Goal: Task Accomplishment & Management: Manage account settings

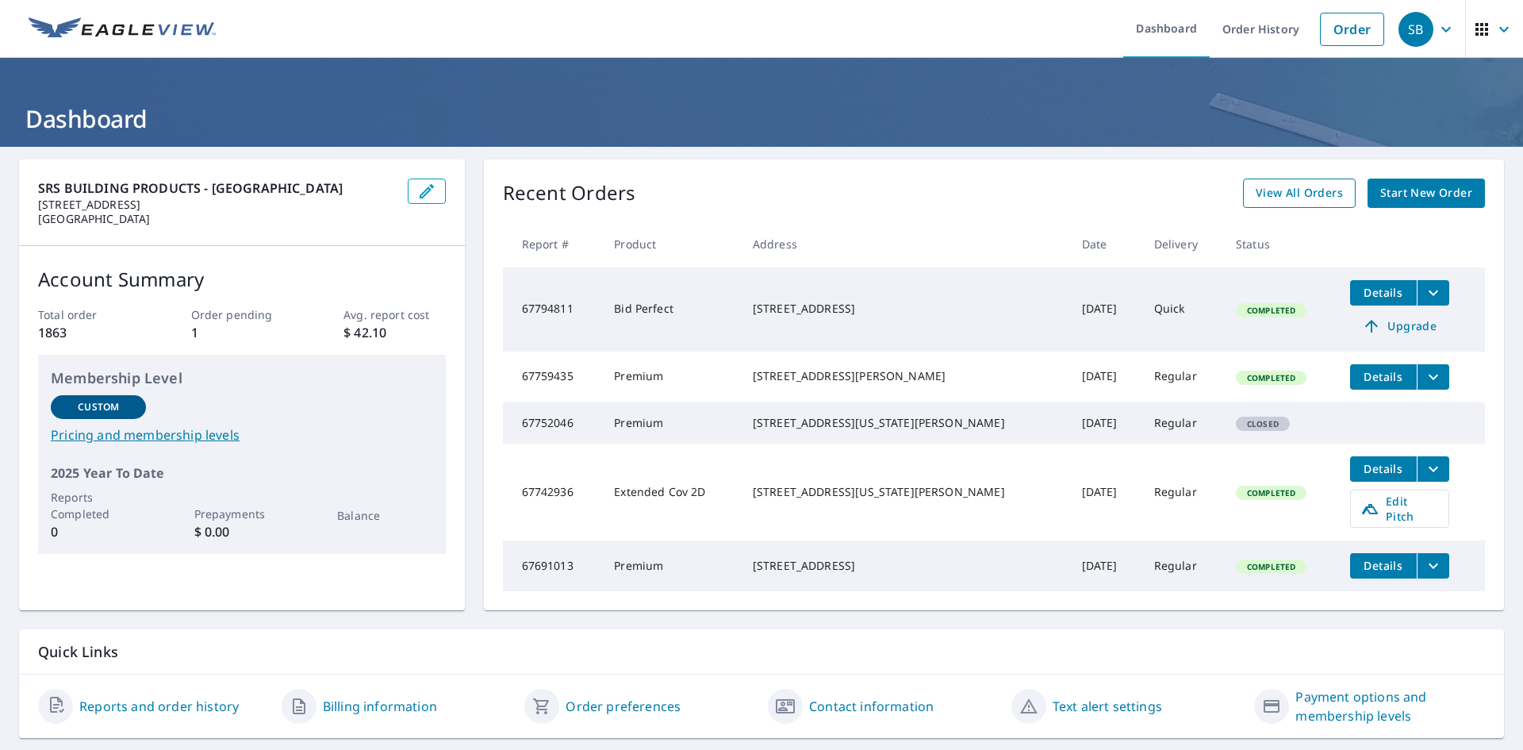
click at [1278, 189] on span "View All Orders" at bounding box center [1299, 193] width 87 height 20
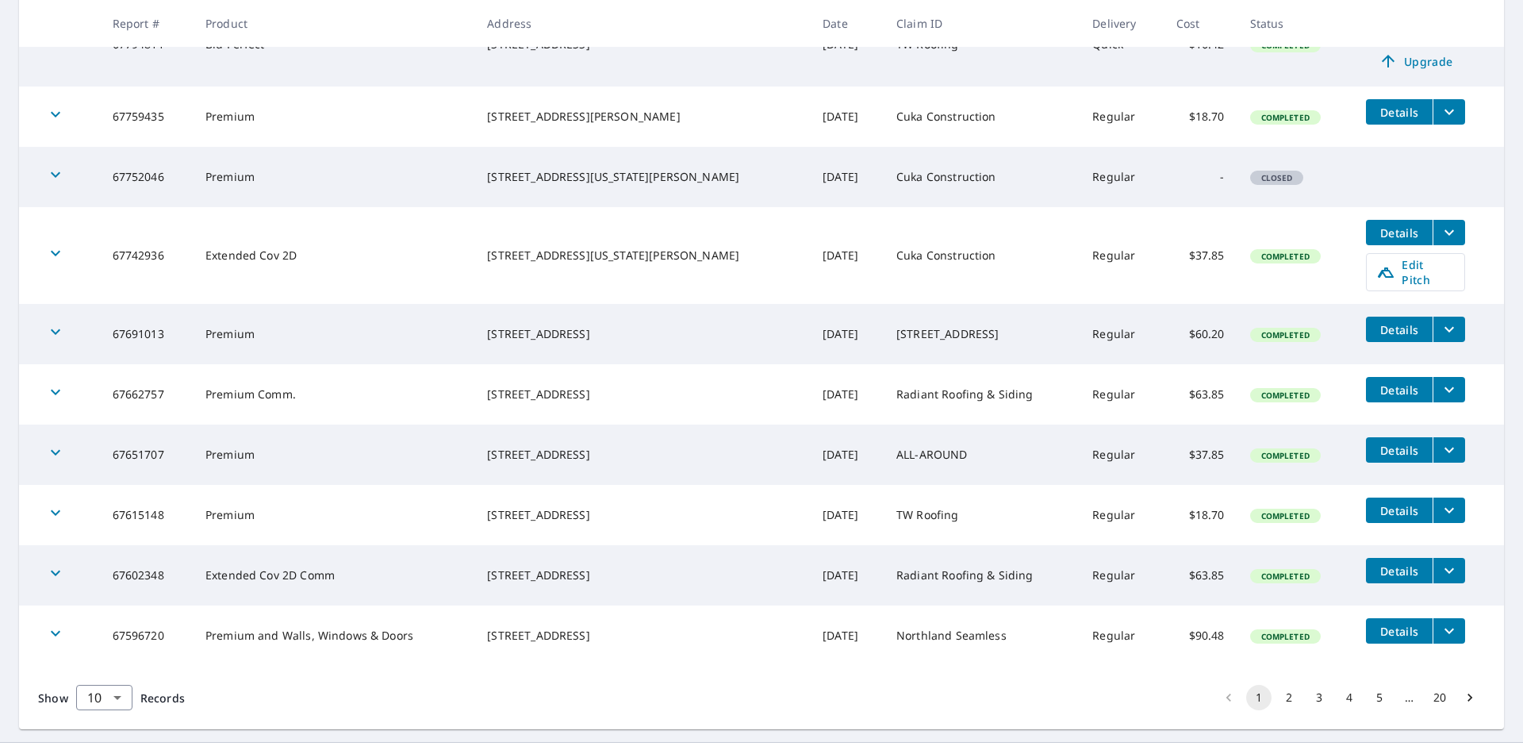
scroll to position [371, 0]
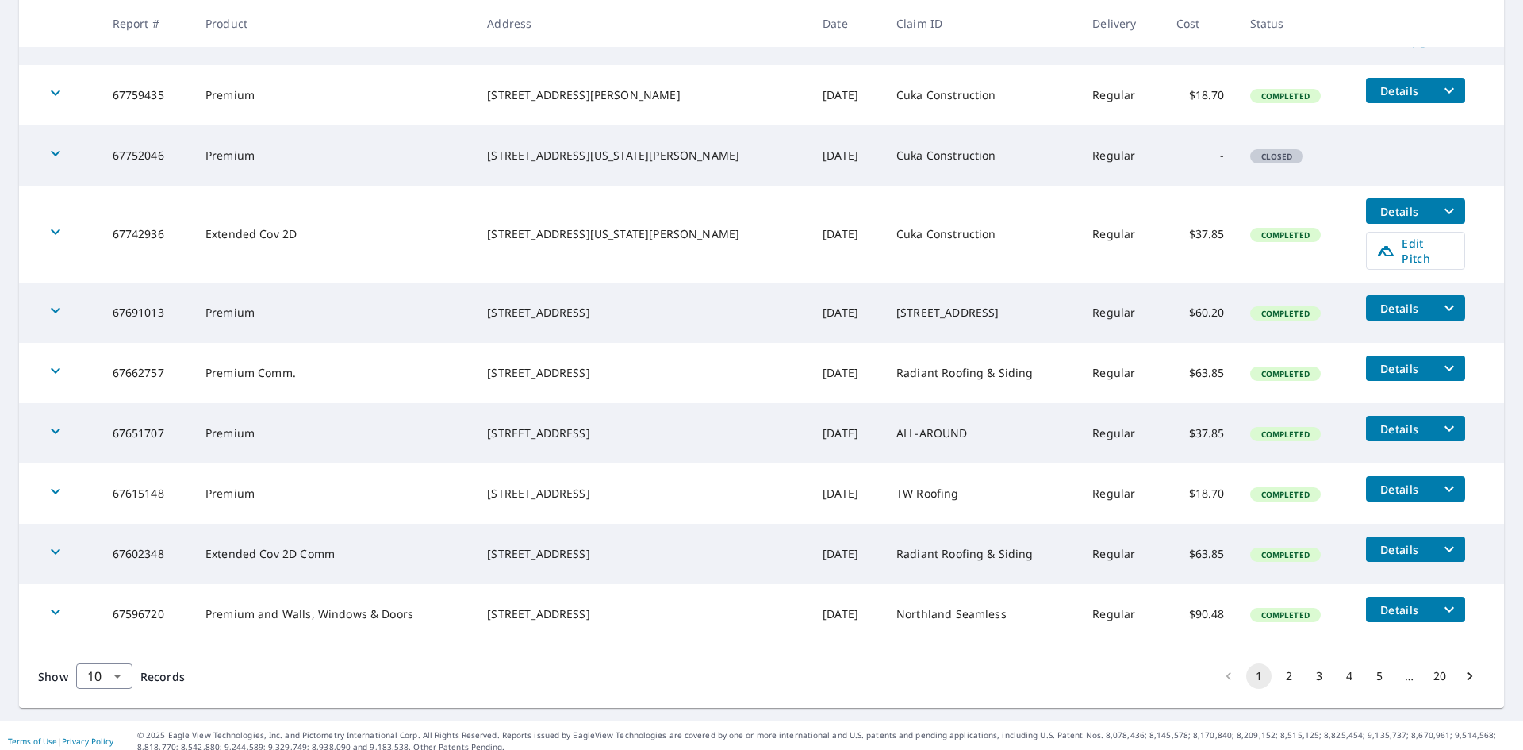
click at [1279, 667] on button "2" at bounding box center [1289, 675] width 25 height 25
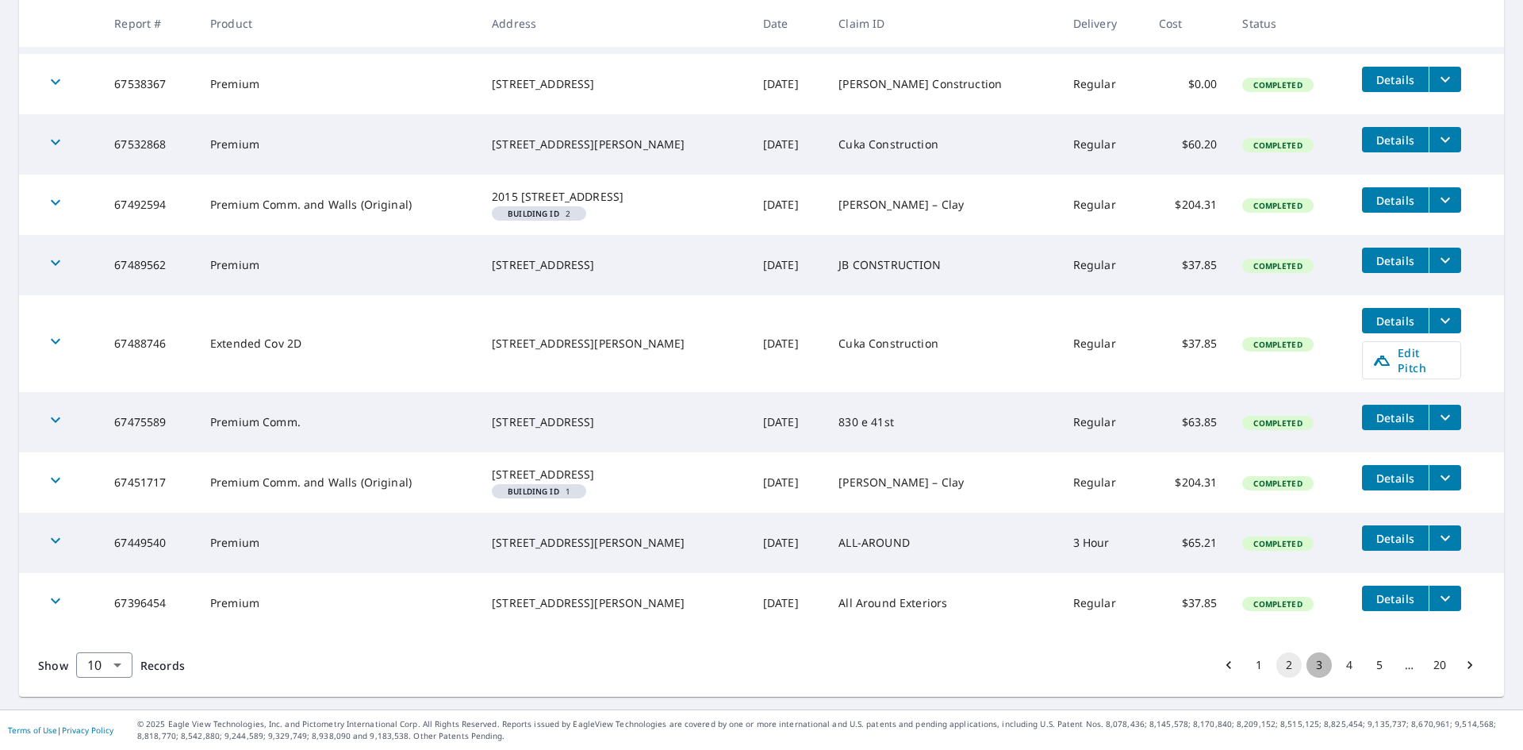
click at [1307, 674] on button "3" at bounding box center [1319, 664] width 25 height 25
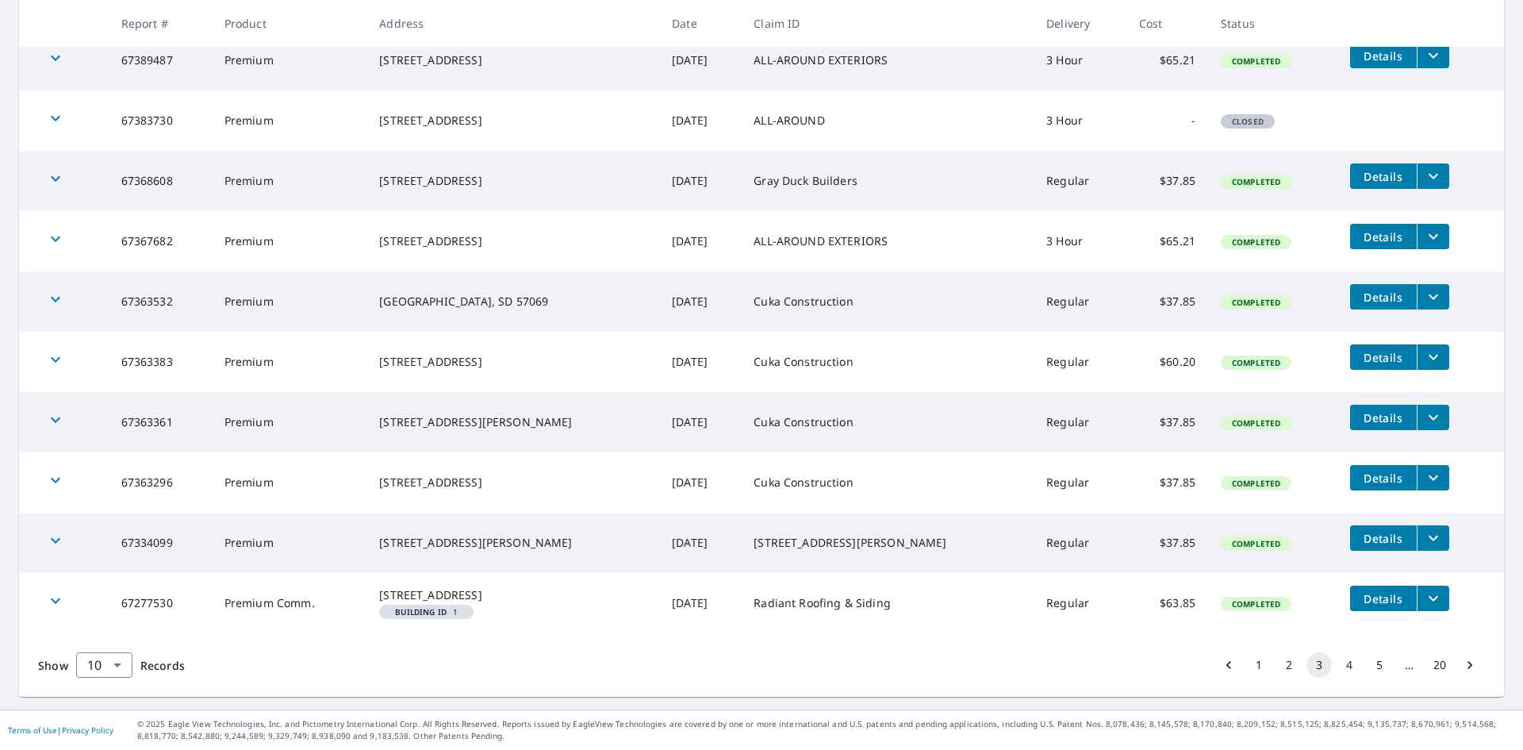
scroll to position [334, 0]
click at [1338, 670] on button "4" at bounding box center [1349, 664] width 25 height 25
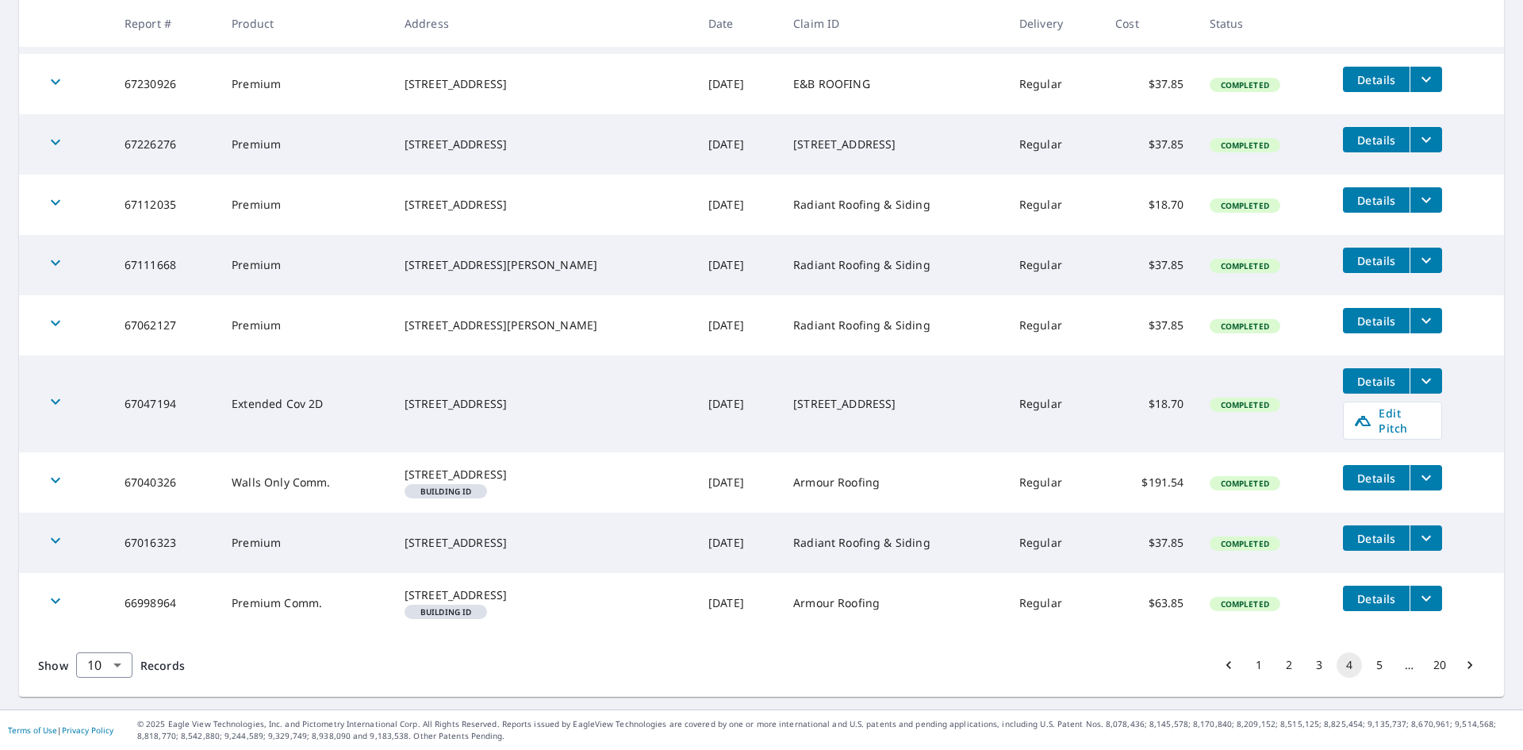
scroll to position [373, 0]
click at [1367, 663] on button "5" at bounding box center [1379, 664] width 25 height 25
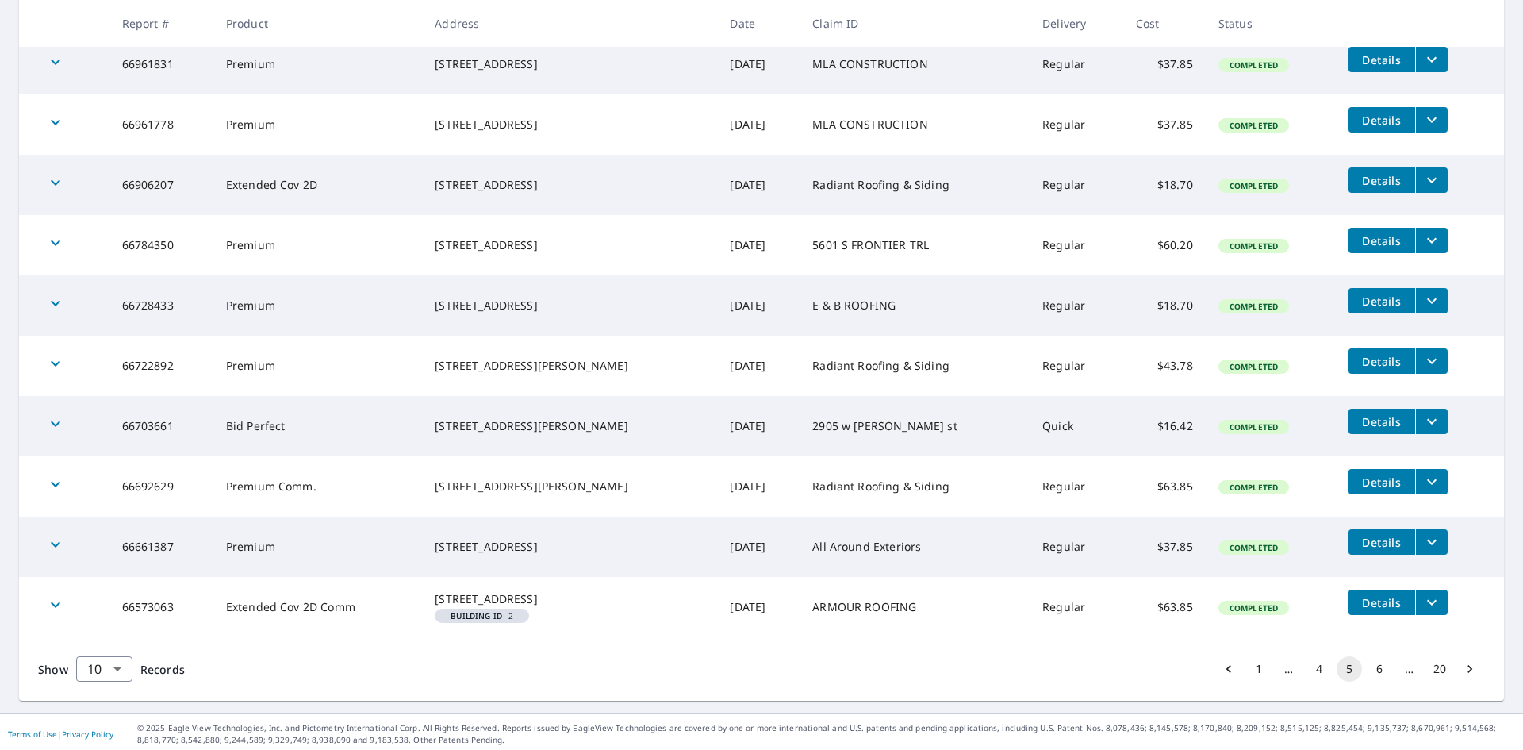
scroll to position [334, 0]
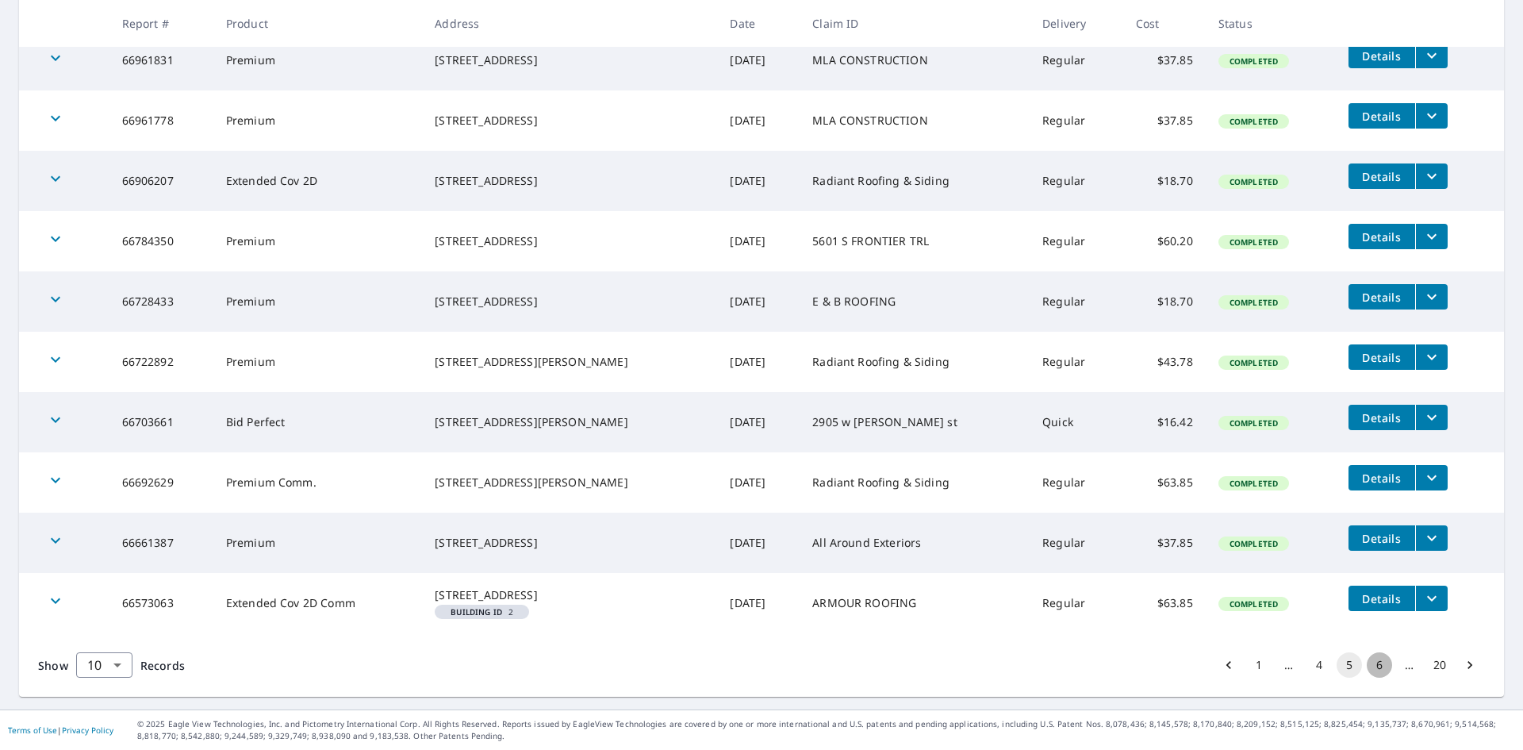
click at [1367, 663] on button "6" at bounding box center [1379, 664] width 25 height 25
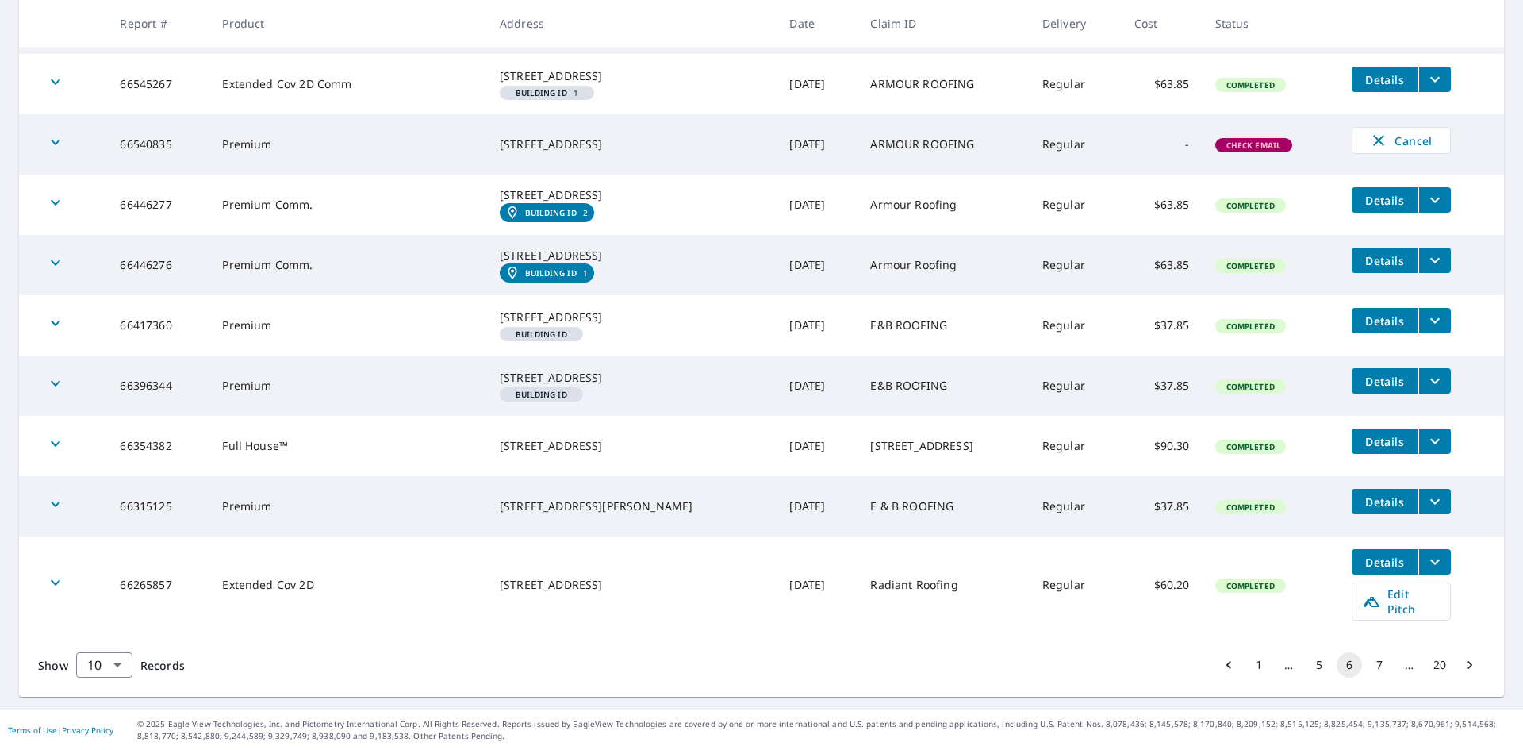
scroll to position [441, 0]
click at [1371, 662] on button "7" at bounding box center [1379, 664] width 25 height 25
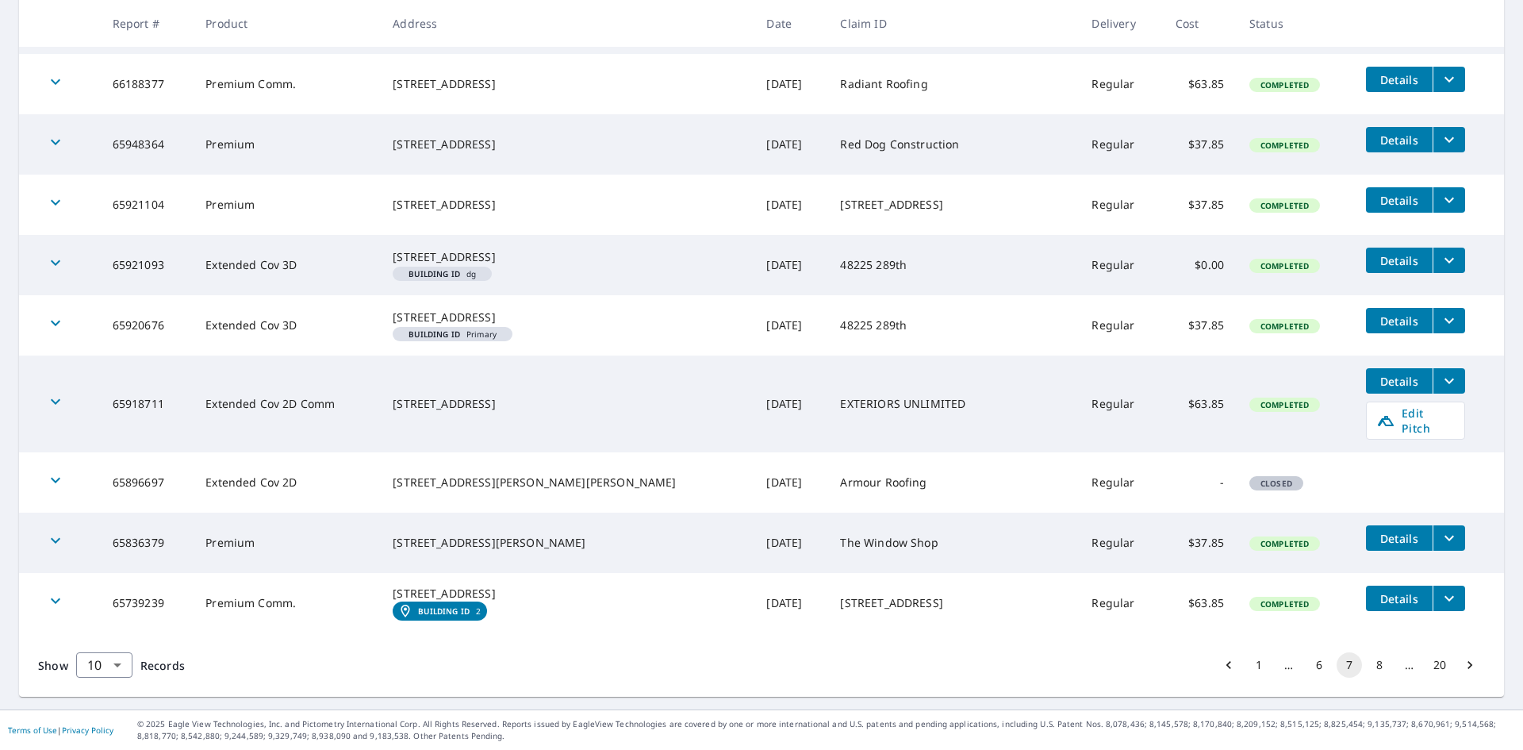
scroll to position [389, 0]
click at [1246, 664] on button "1" at bounding box center [1258, 664] width 25 height 25
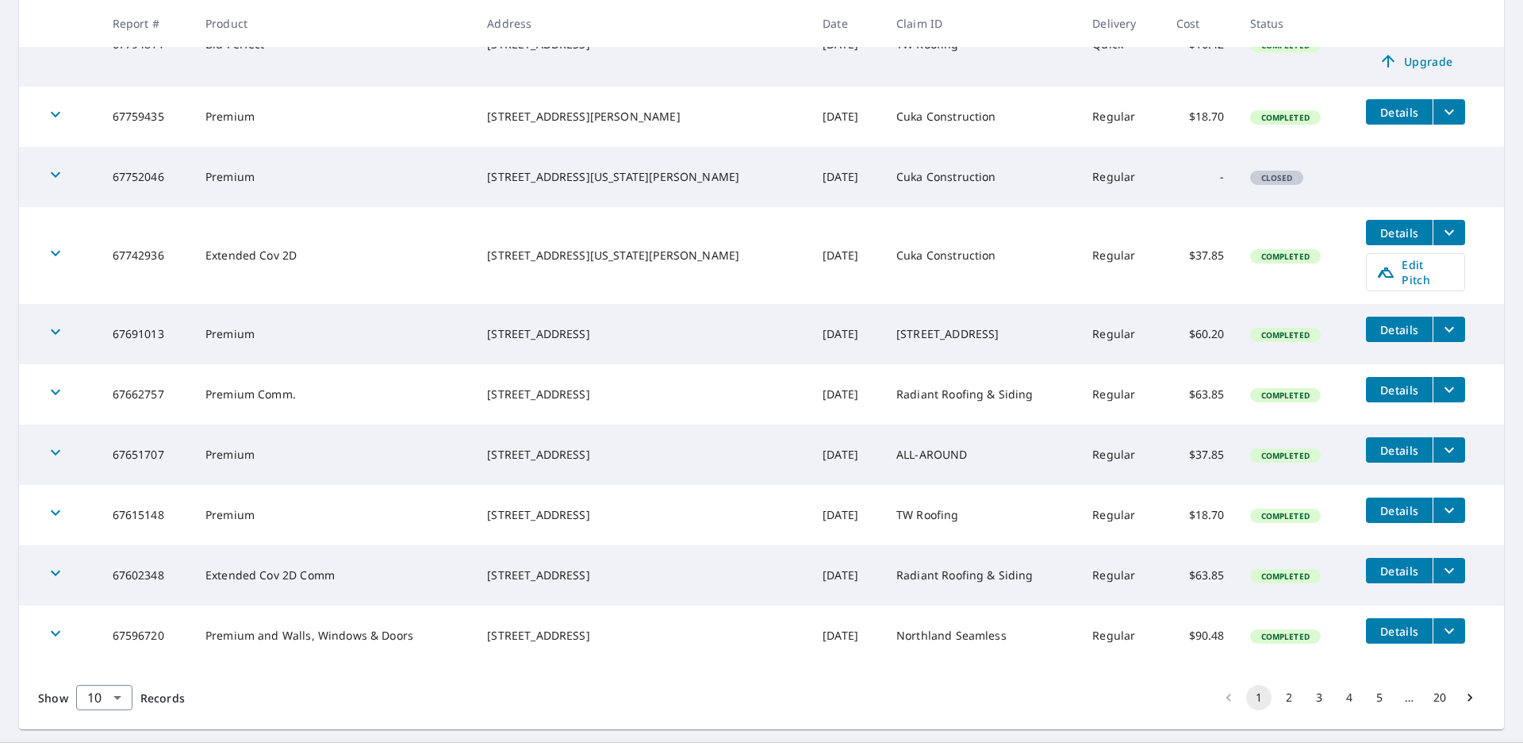
scroll to position [371, 0]
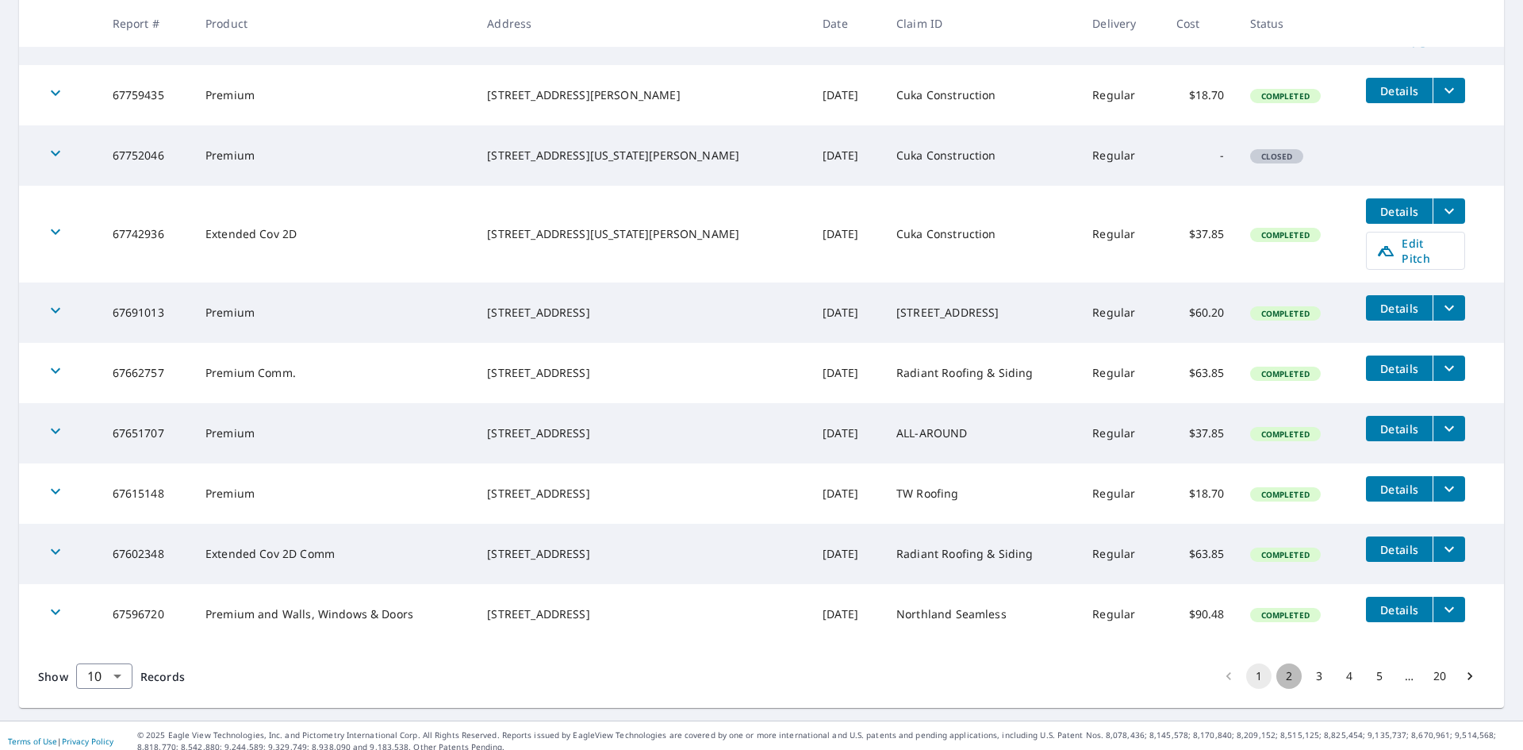
click at [1281, 670] on button "2" at bounding box center [1289, 675] width 25 height 25
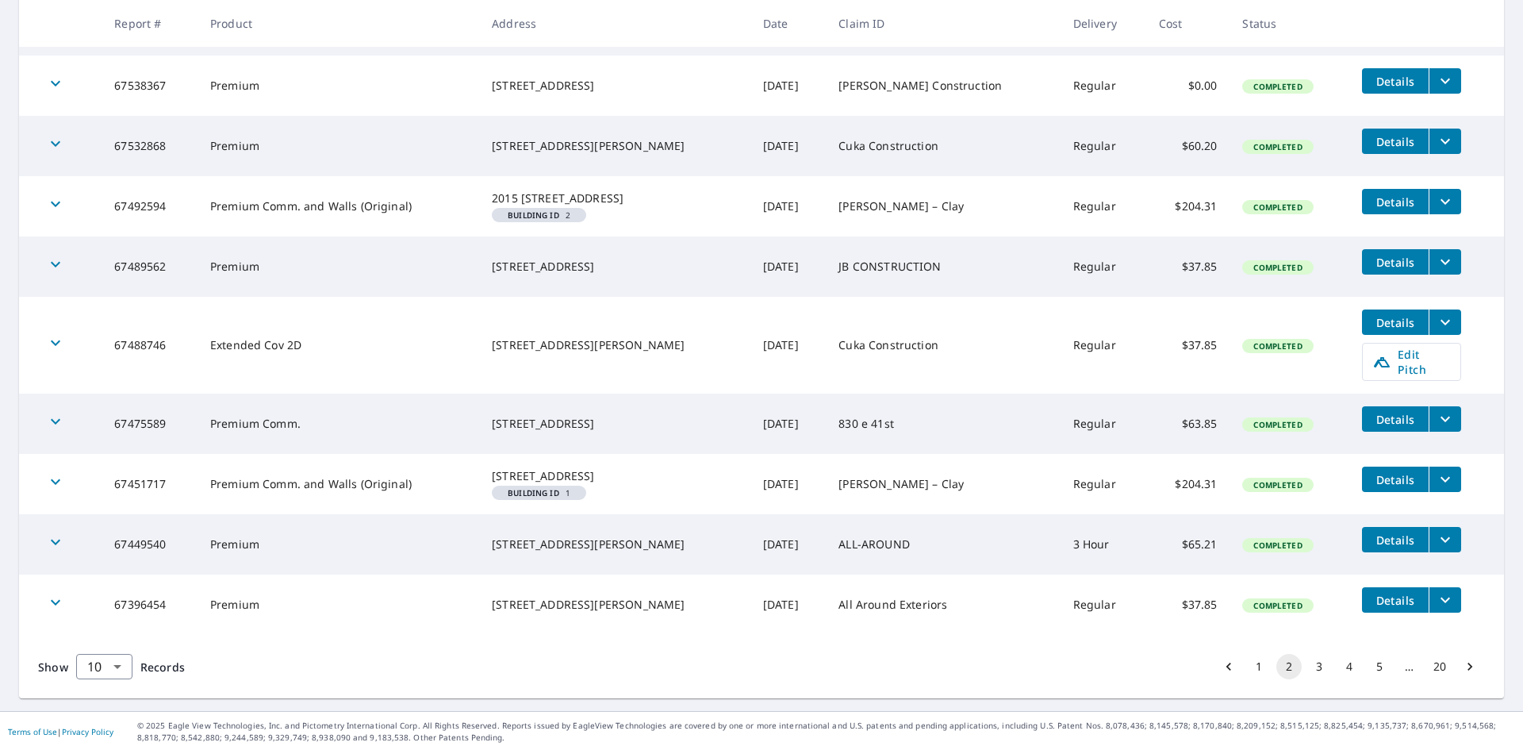
scroll to position [381, 0]
click at [1307, 672] on button "3" at bounding box center [1319, 665] width 25 height 25
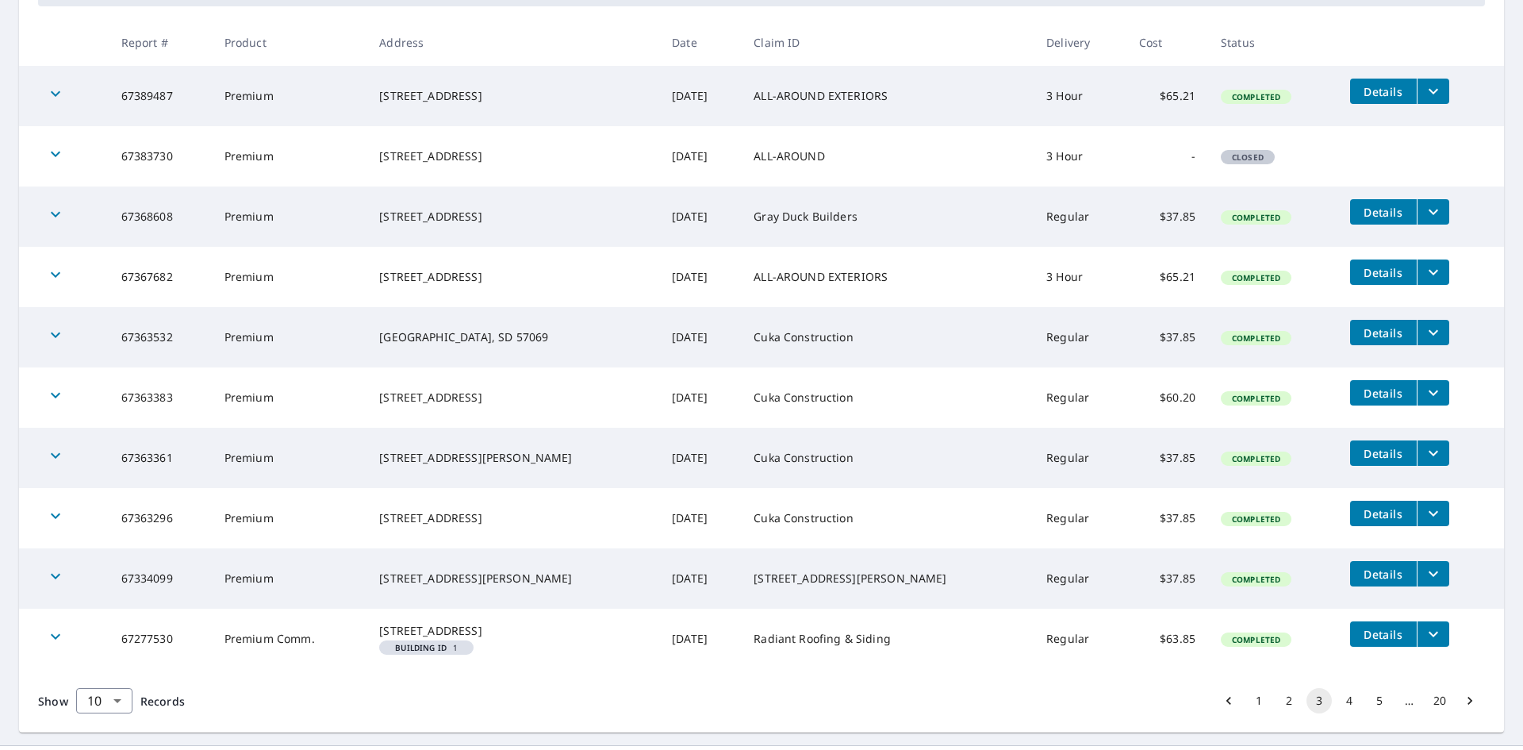
scroll to position [334, 0]
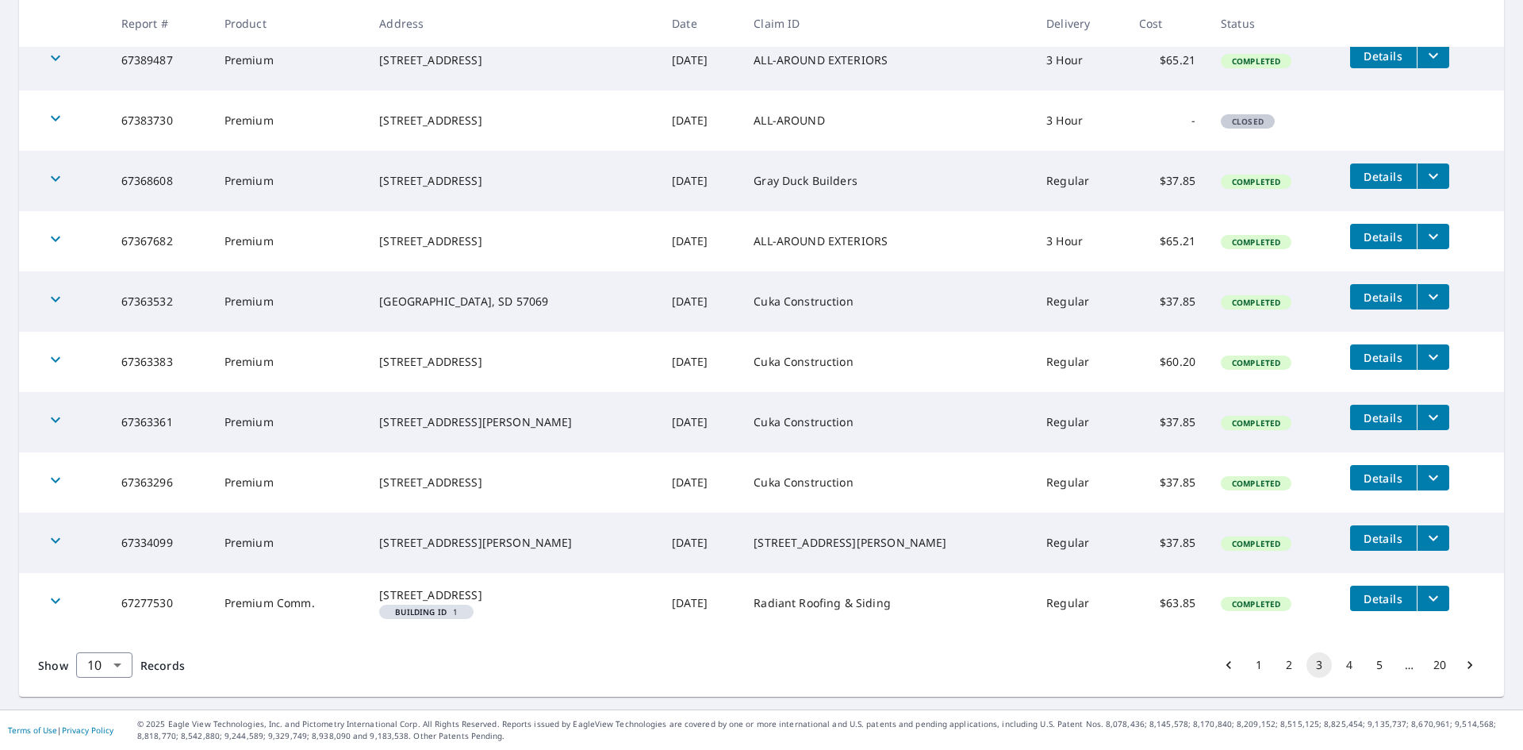
click at [1339, 675] on button "4" at bounding box center [1349, 664] width 25 height 25
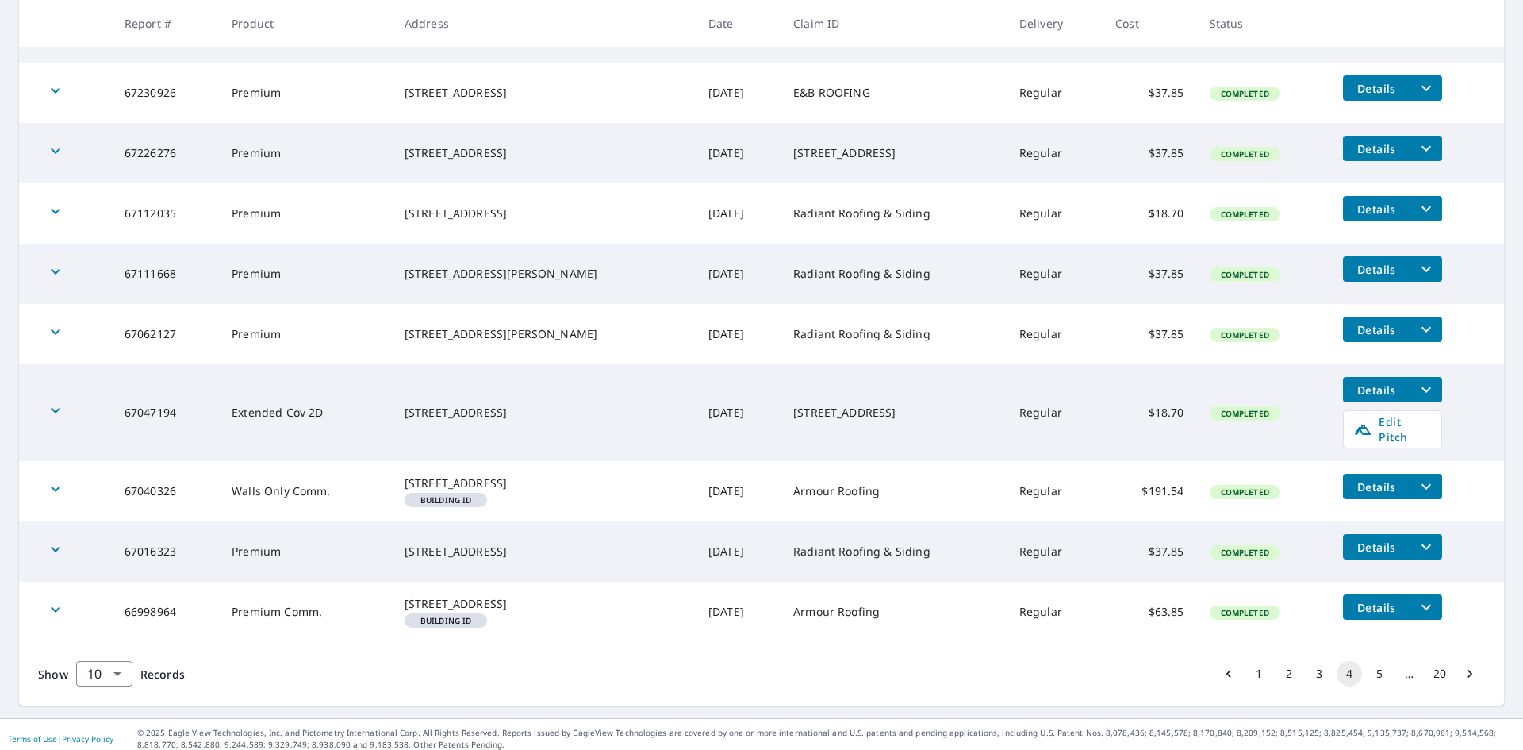
scroll to position [373, 0]
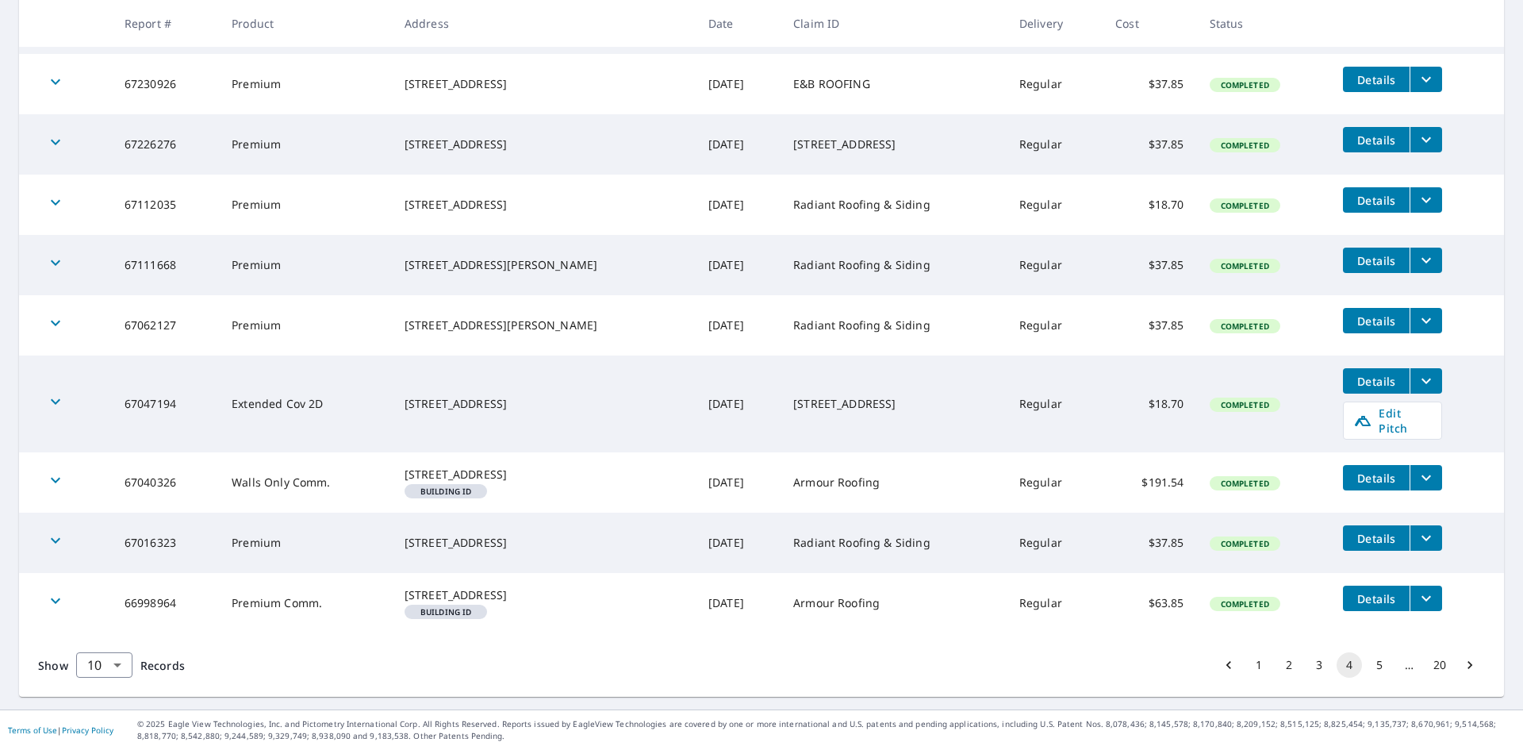
click at [1368, 666] on button "5" at bounding box center [1379, 664] width 25 height 25
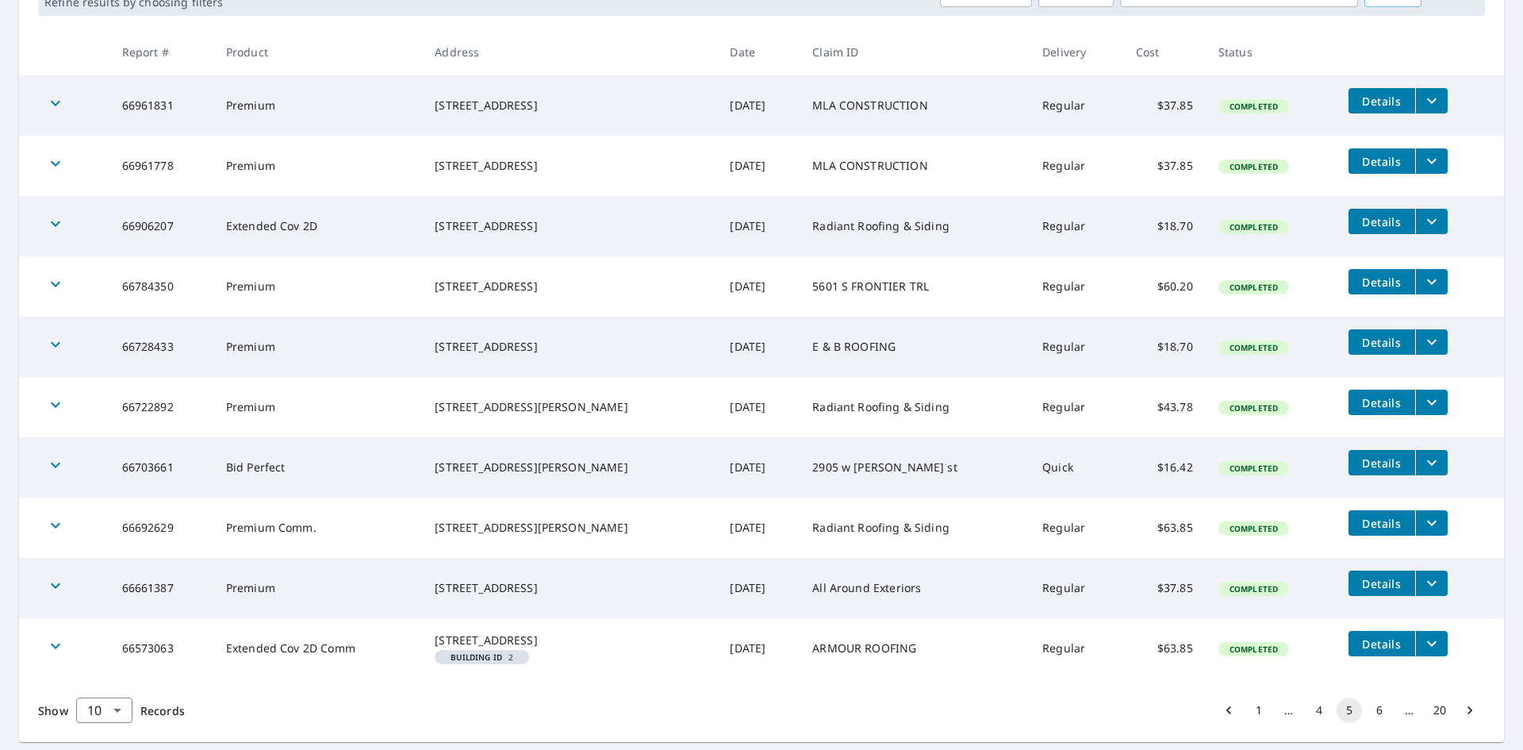
scroll to position [286, 0]
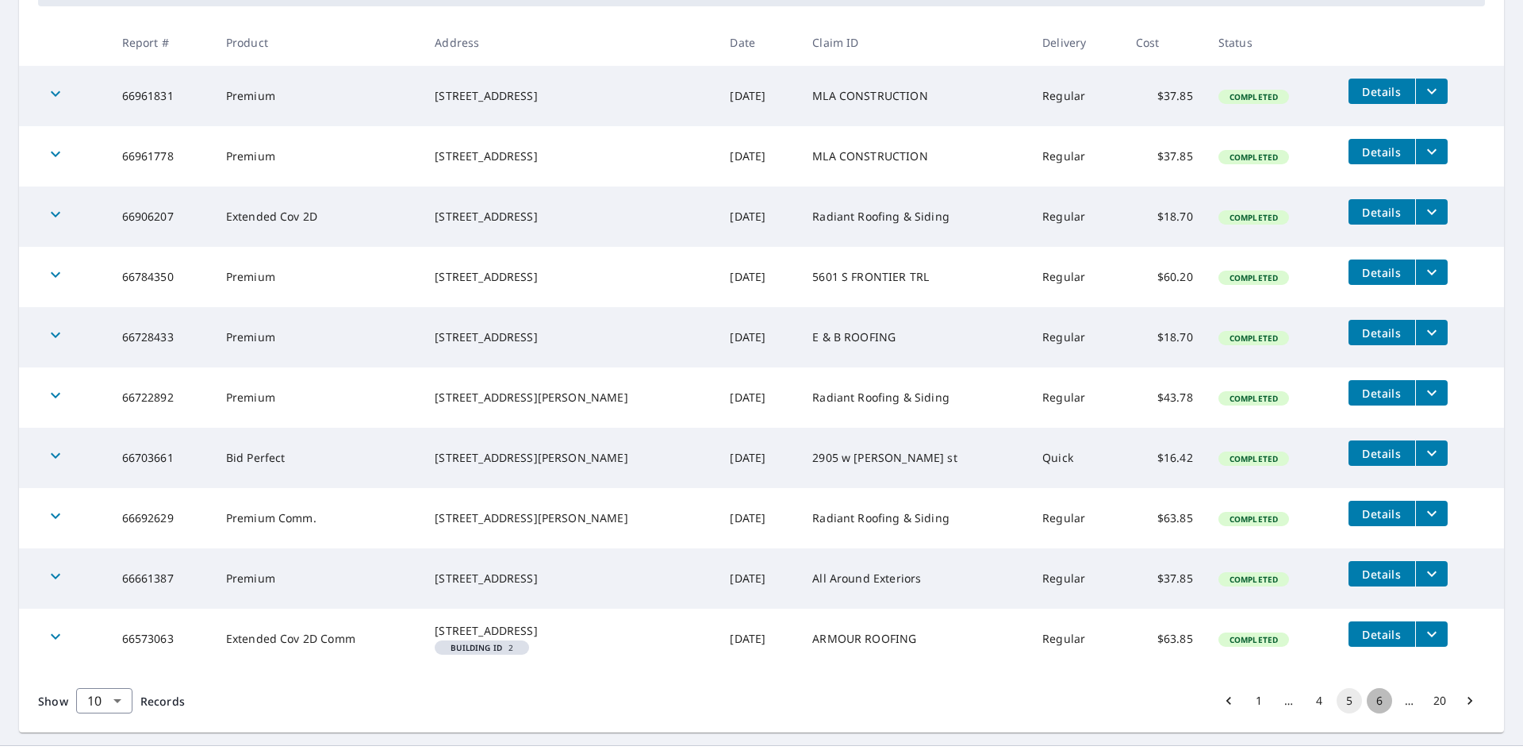
click at [1369, 713] on button "6" at bounding box center [1379, 700] width 25 height 25
